Goal: Navigation & Orientation: Find specific page/section

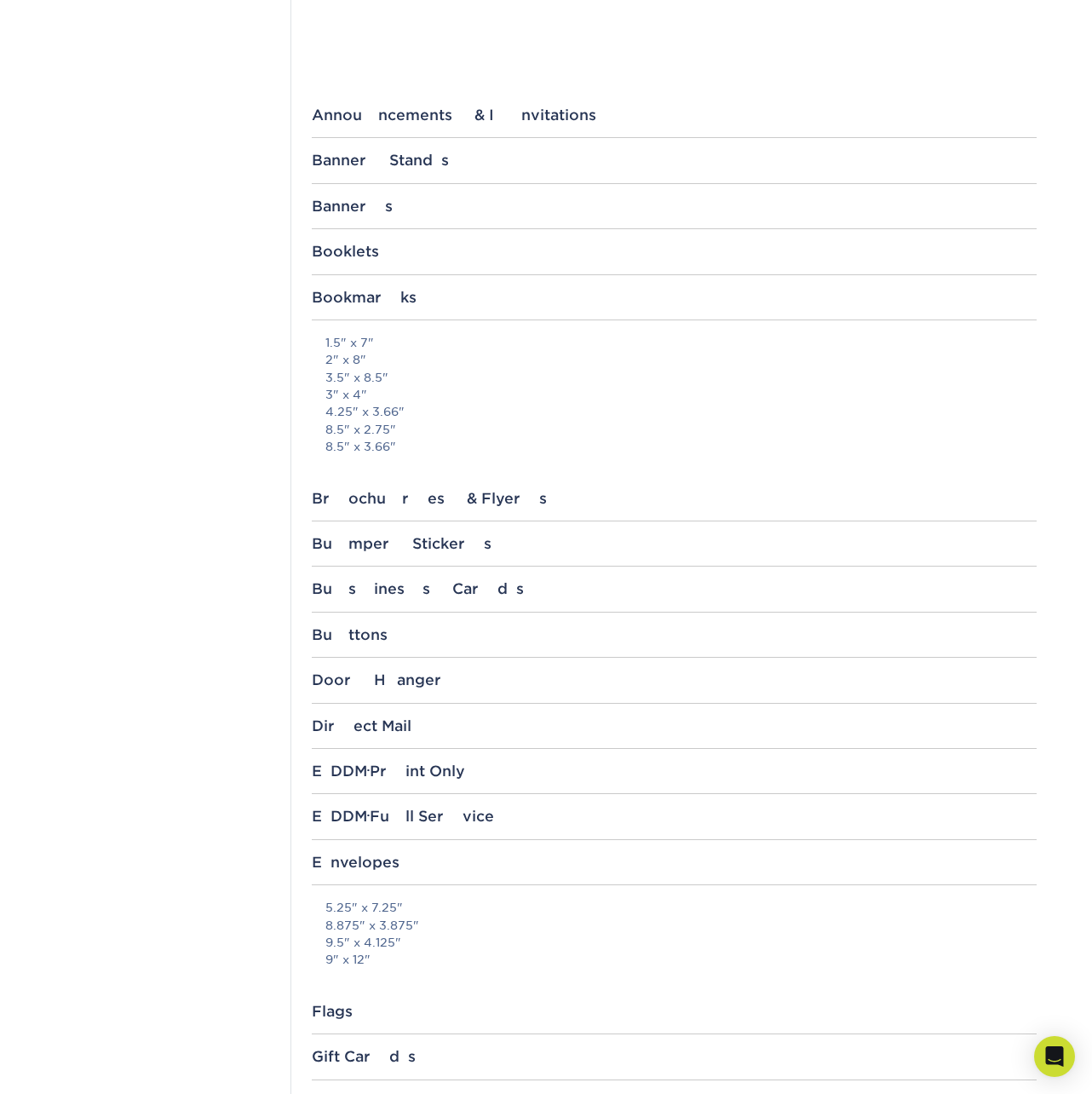
scroll to position [579, 0]
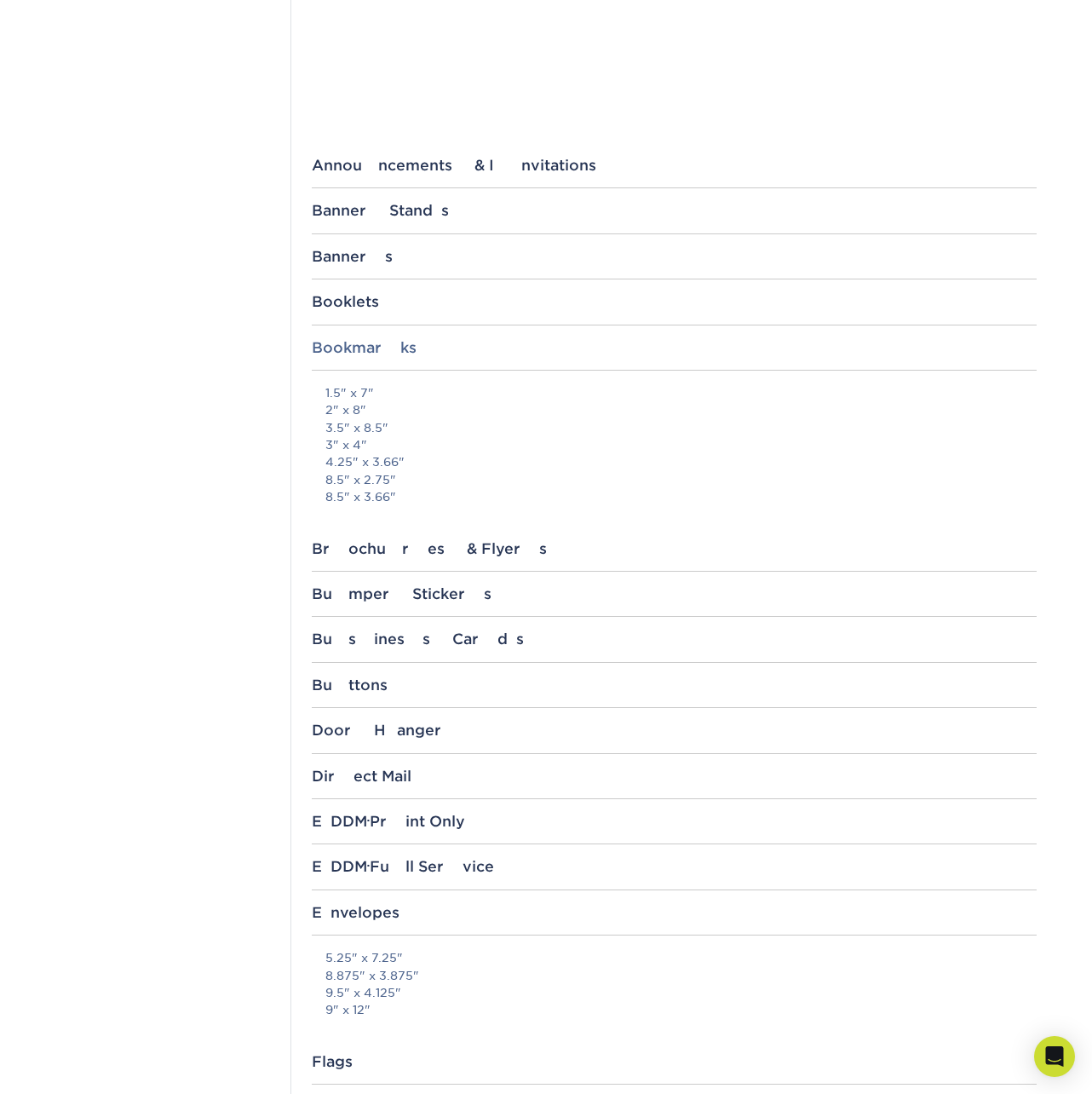
click at [391, 343] on div "Bookmarks" at bounding box center [674, 347] width 725 height 17
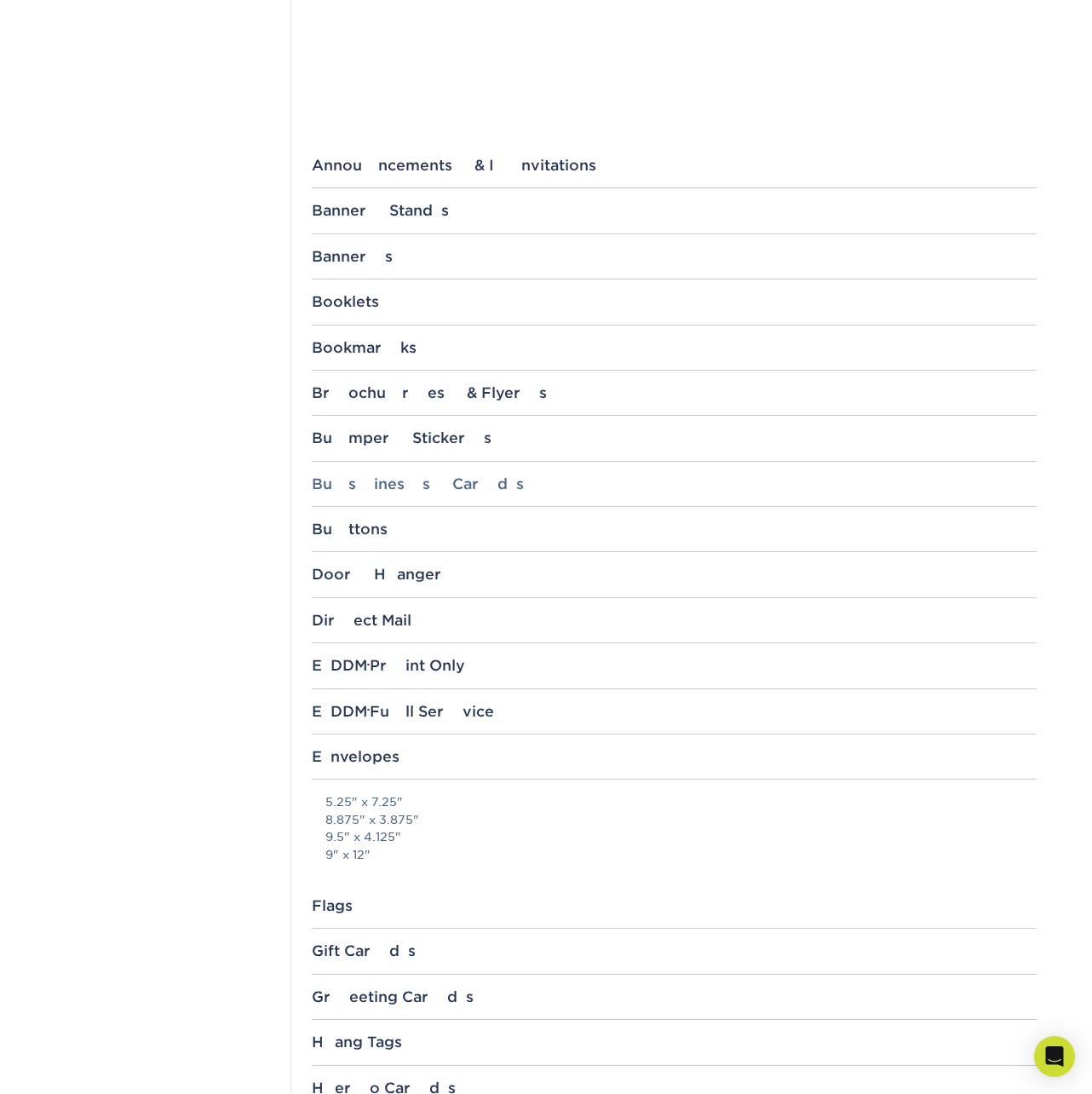
click at [383, 482] on div "Business Cards" at bounding box center [674, 483] width 725 height 17
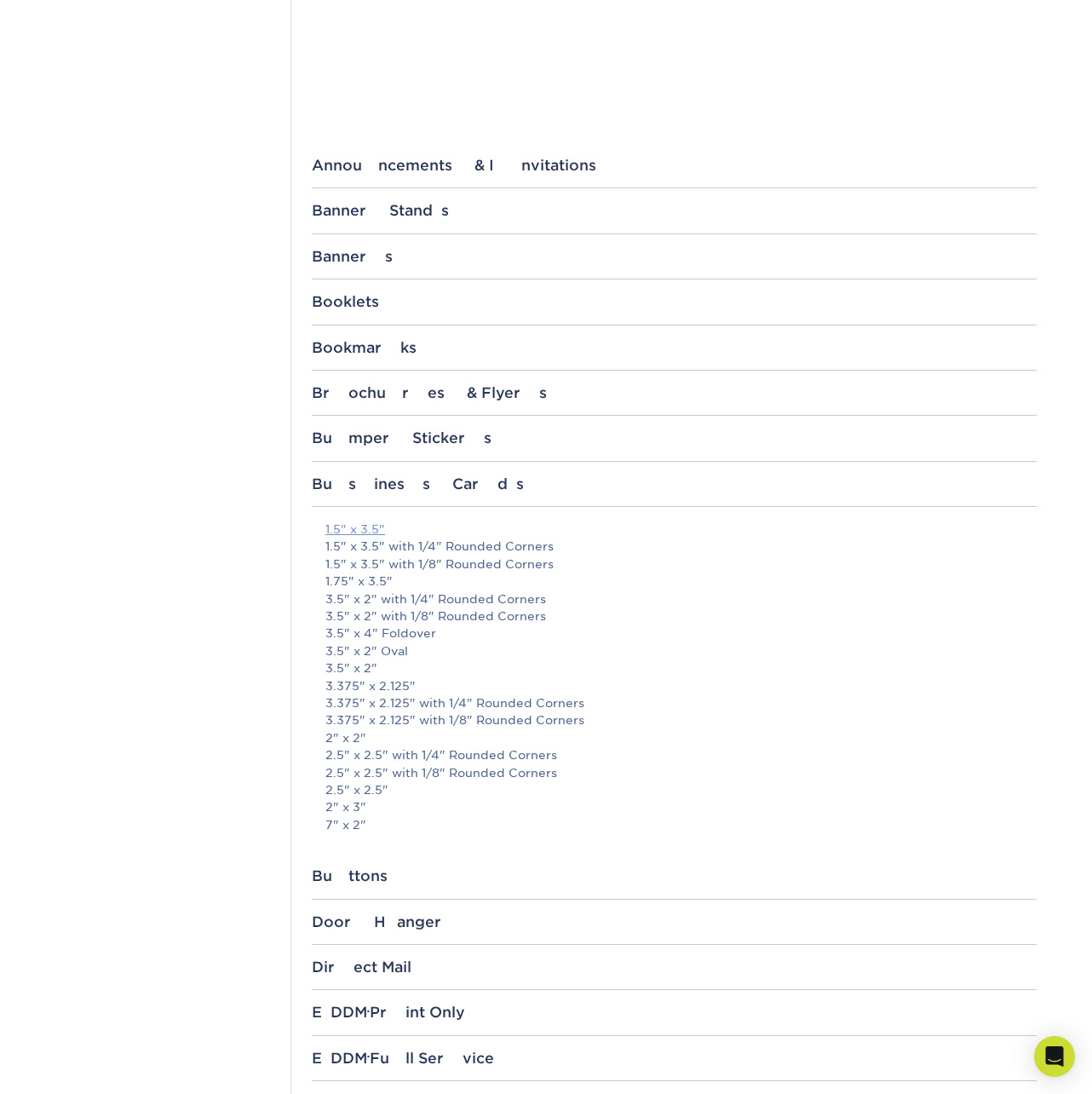
click at [353, 530] on link "1.5" x 3.5"" at bounding box center [354, 528] width 59 height 13
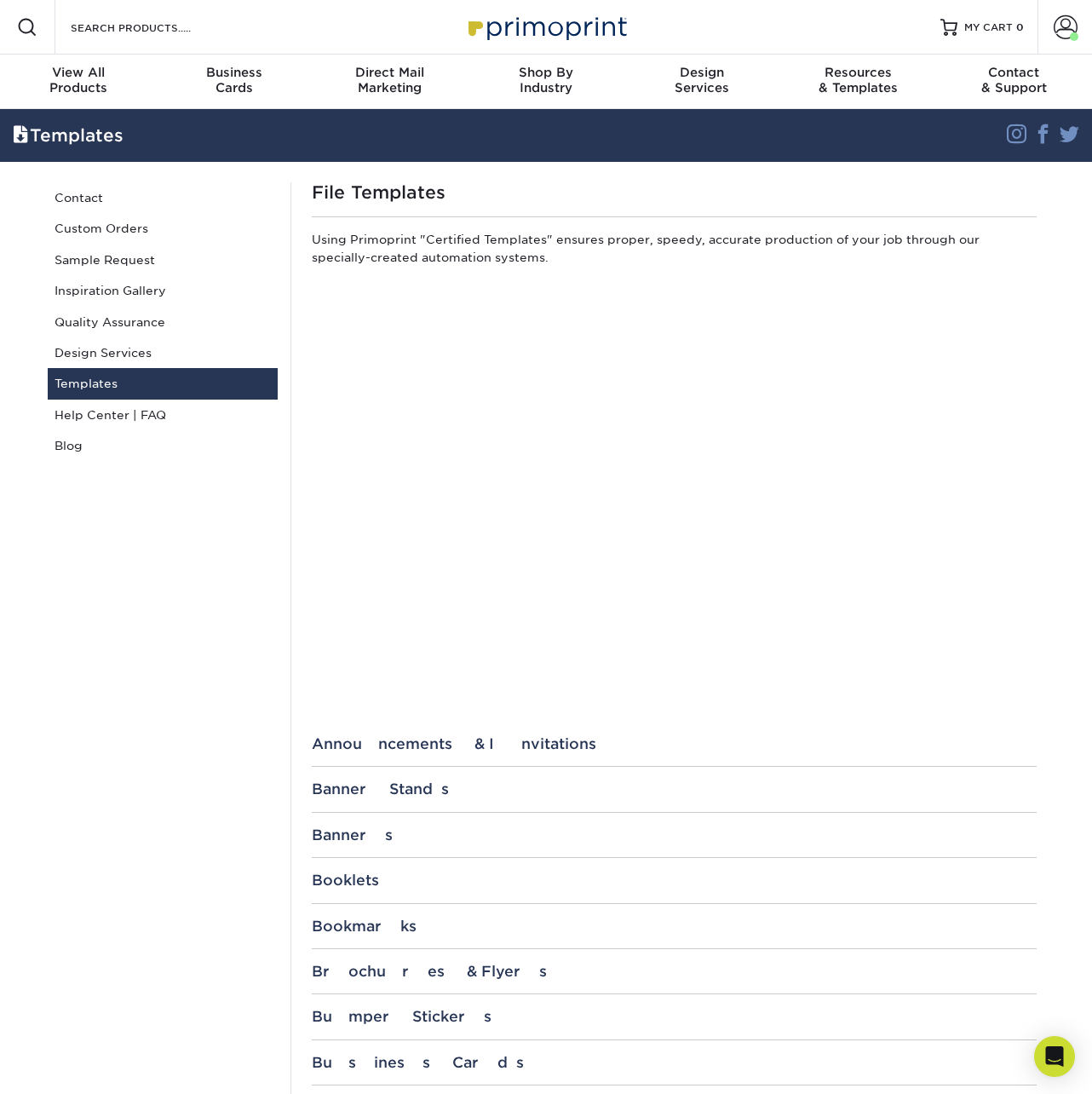
scroll to position [0, 0]
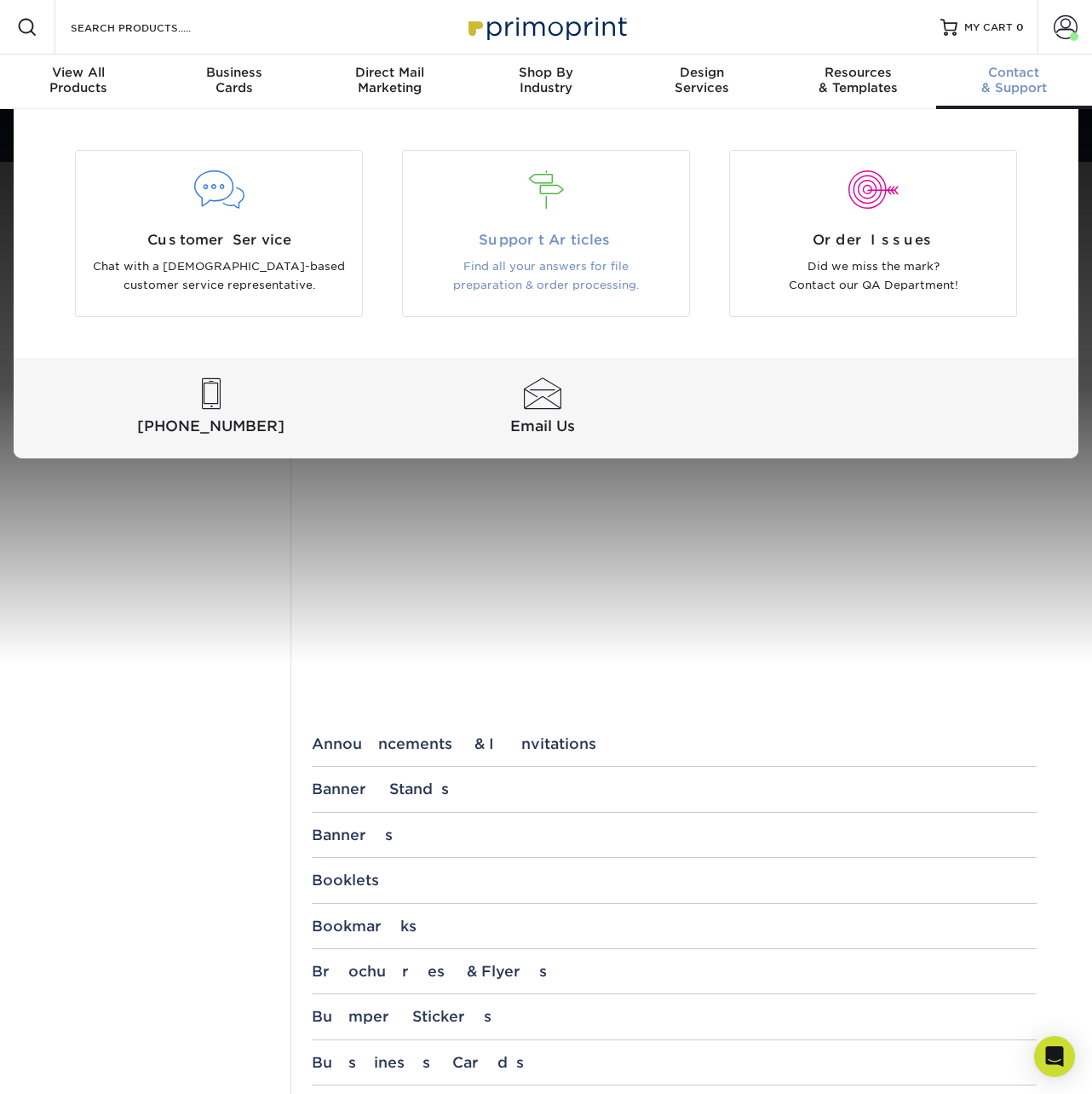
click at [655, 209] on div at bounding box center [546, 201] width 286 height 59
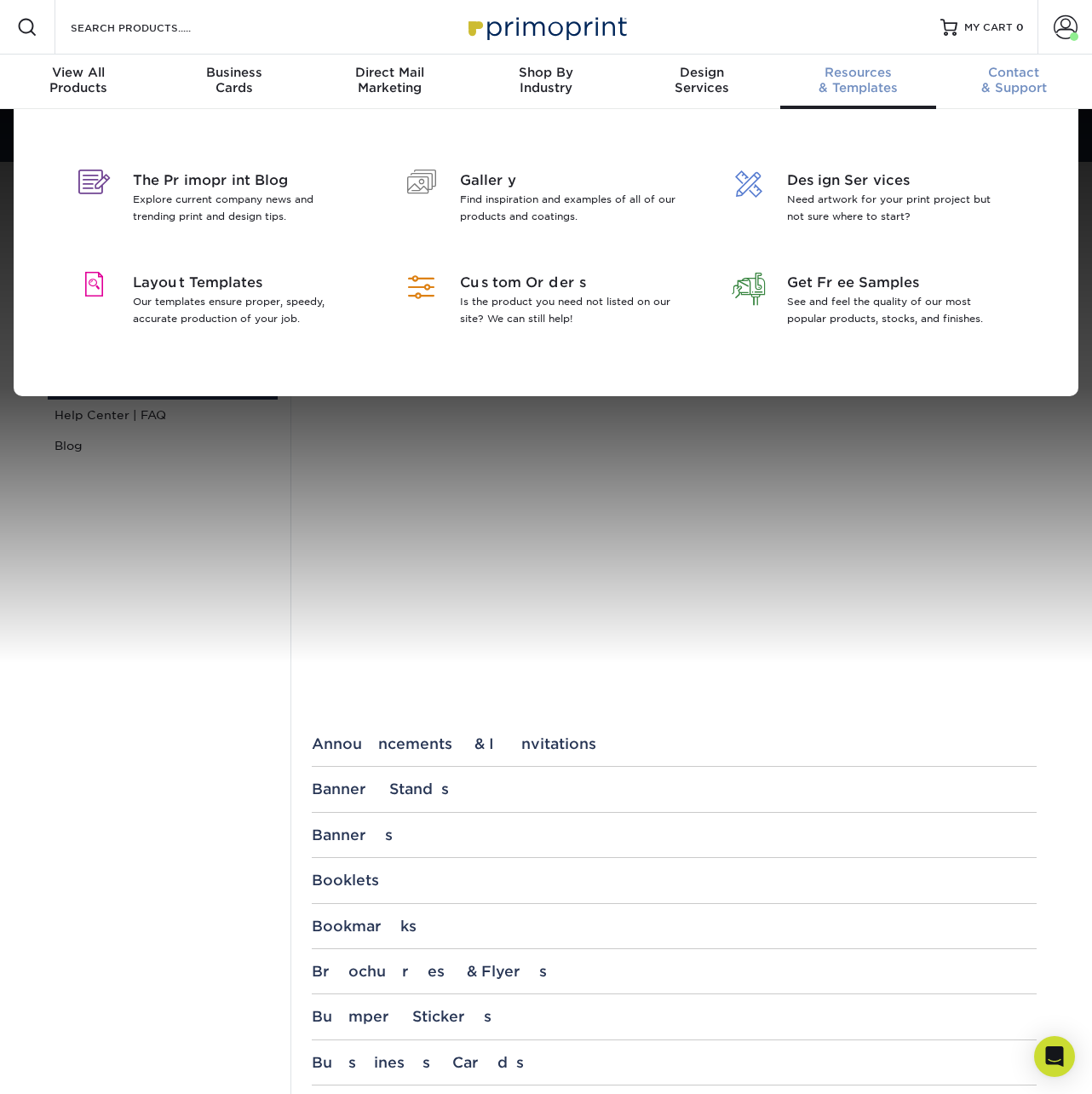
click at [1020, 78] on span "Contact" at bounding box center [1014, 72] width 155 height 15
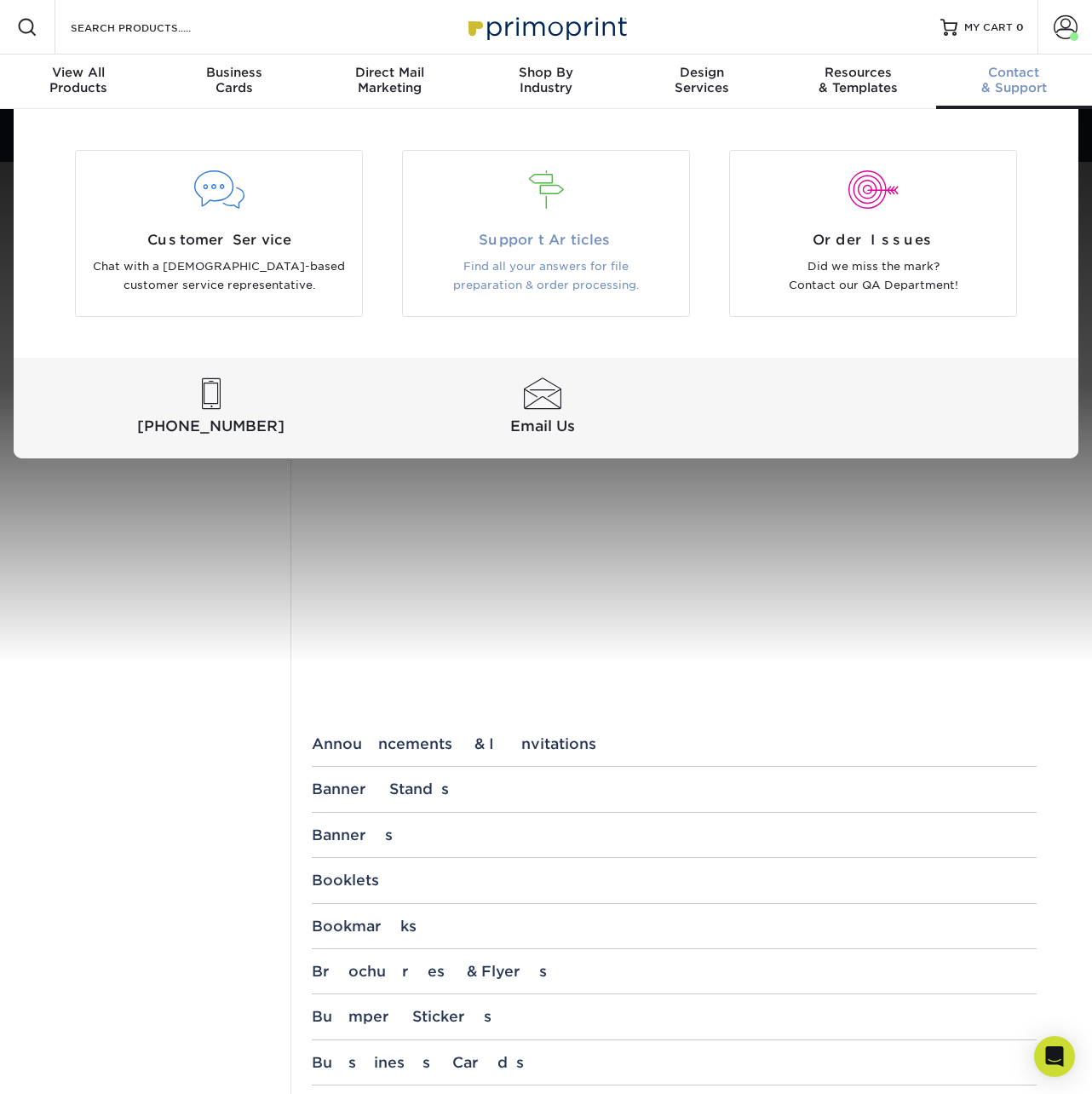
click at [588, 209] on div at bounding box center [546, 201] width 286 height 59
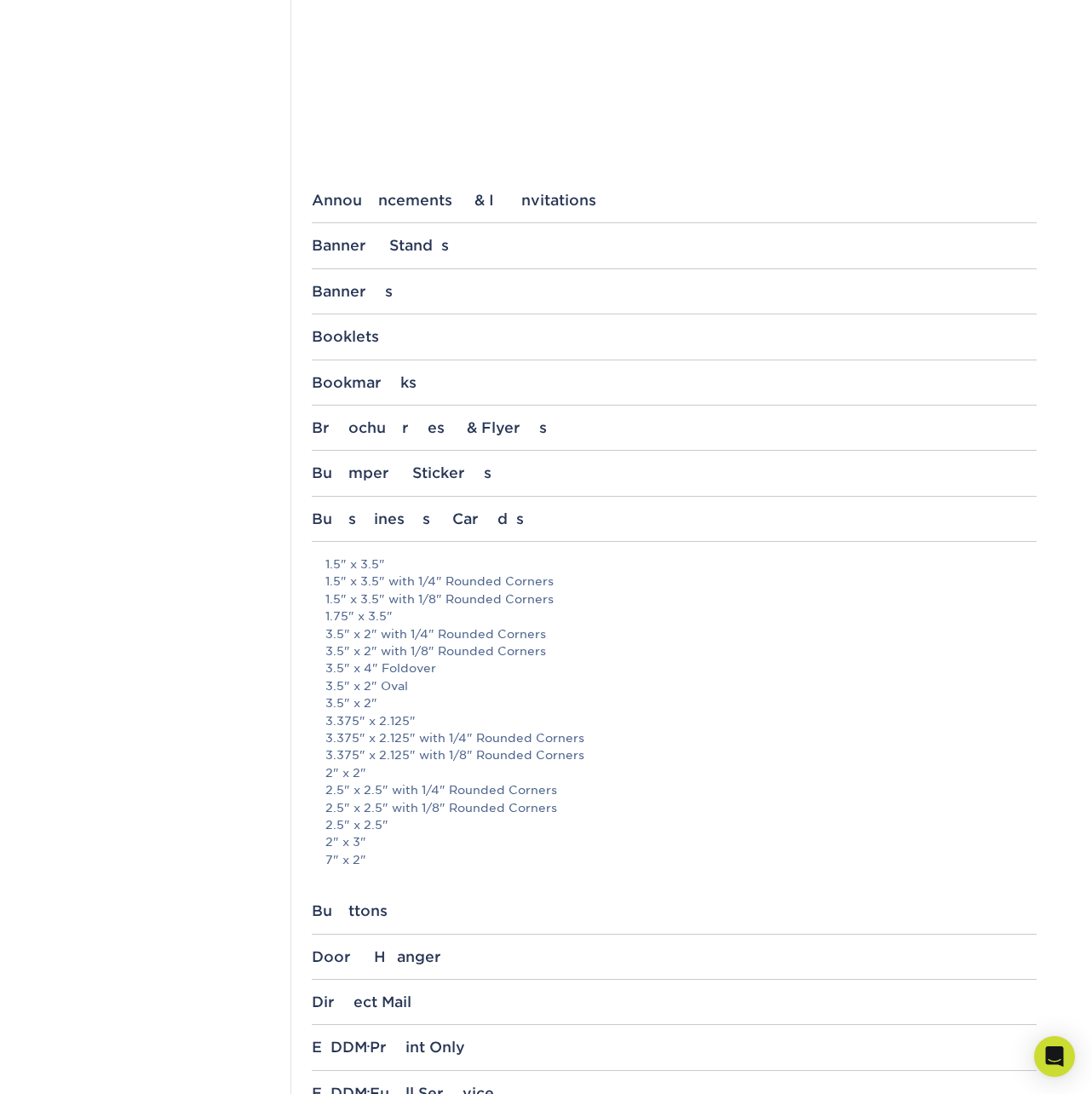
scroll to position [566, 0]
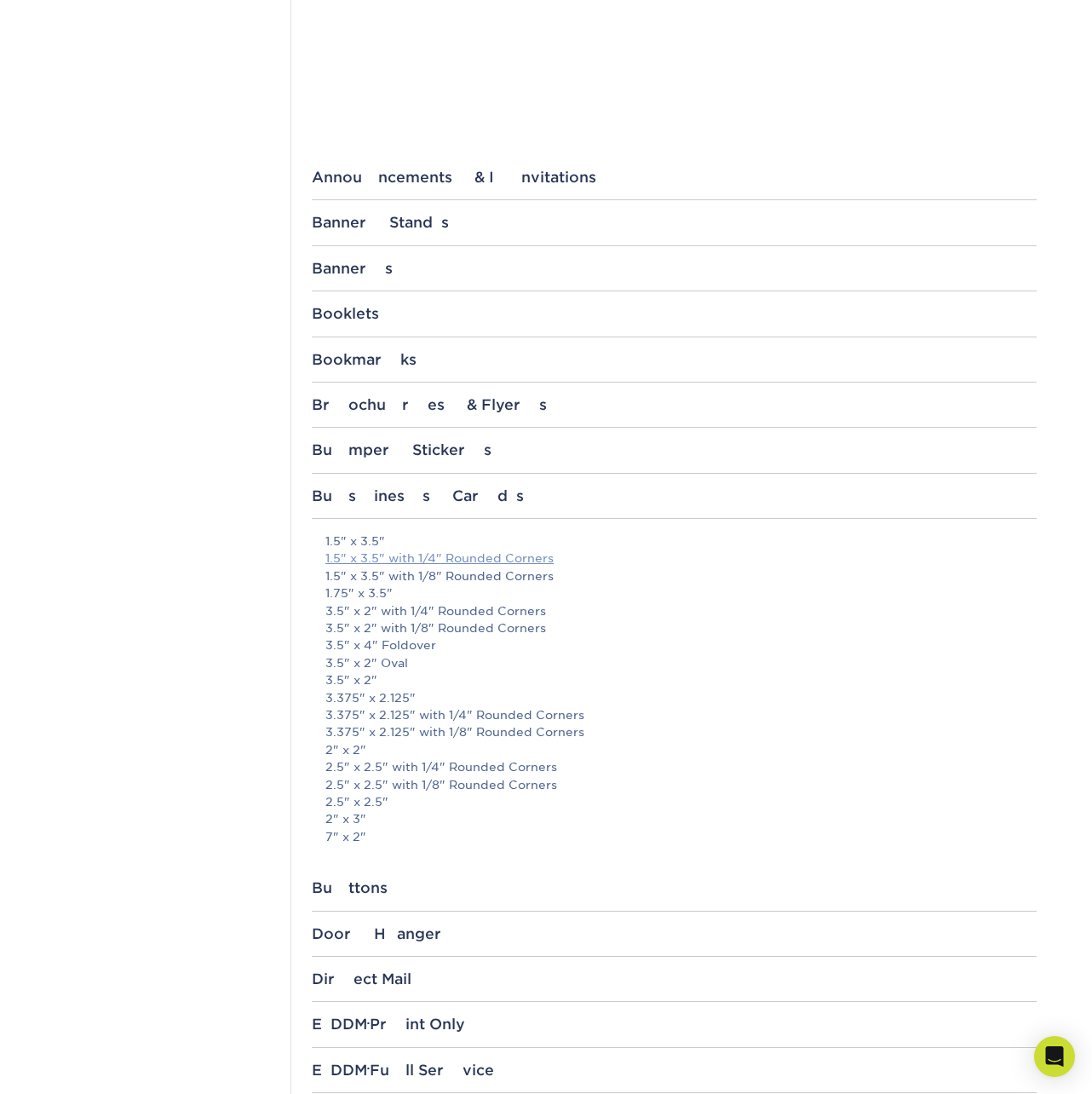
click at [510, 561] on link "1.5" x 3.5" with 1/4" Rounded Corners" at bounding box center [439, 558] width 228 height 13
click at [506, 580] on link "1.5" x 3.5" with 1/8" Rounded Corners" at bounding box center [439, 575] width 228 height 13
